Goal: Task Accomplishment & Management: Manage account settings

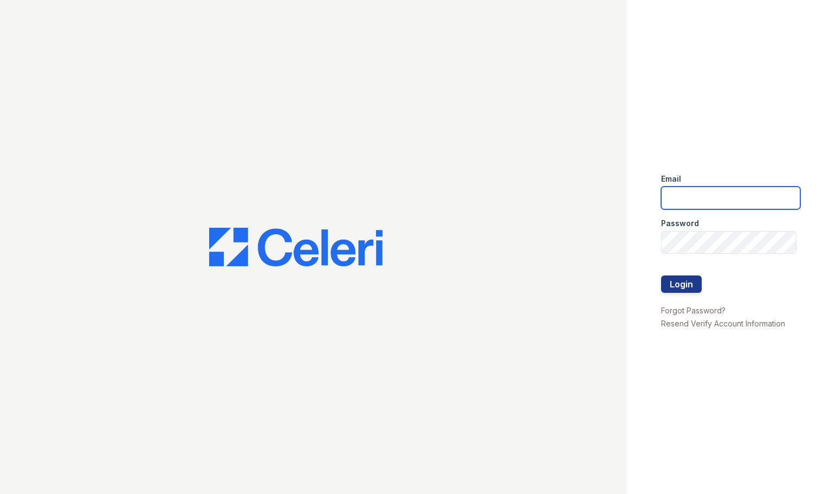
type input "[DOMAIN_NAME][EMAIL_ADDRESS][DOMAIN_NAME]"
click at [758, 298] on div at bounding box center [730, 298] width 139 height 11
click at [683, 284] on button "Login" at bounding box center [681, 283] width 41 height 17
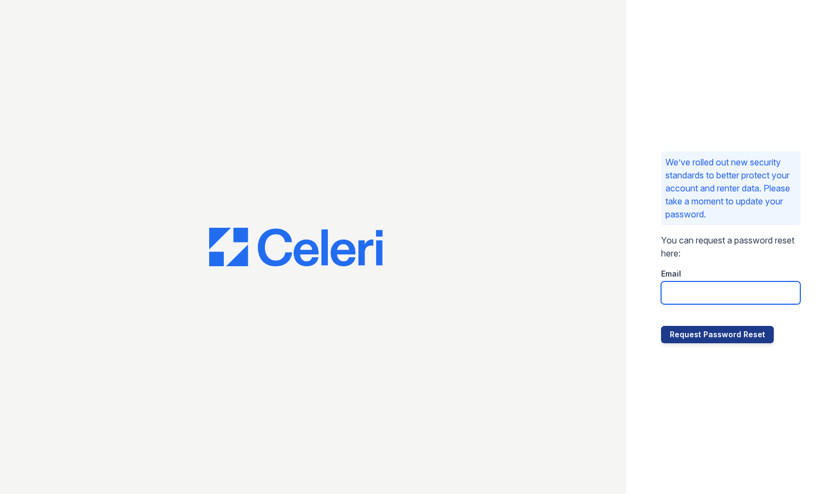
click at [686, 290] on input "email" at bounding box center [730, 292] width 139 height 23
type input "[DOMAIN_NAME][EMAIL_ADDRESS][DOMAIN_NAME]"
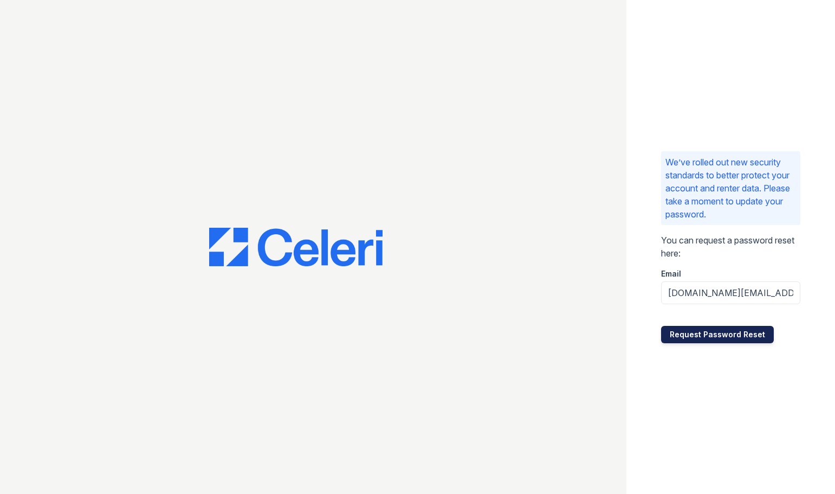
click at [694, 333] on button "Request Password Reset" at bounding box center [717, 334] width 113 height 17
